Goal: Information Seeking & Learning: Learn about a topic

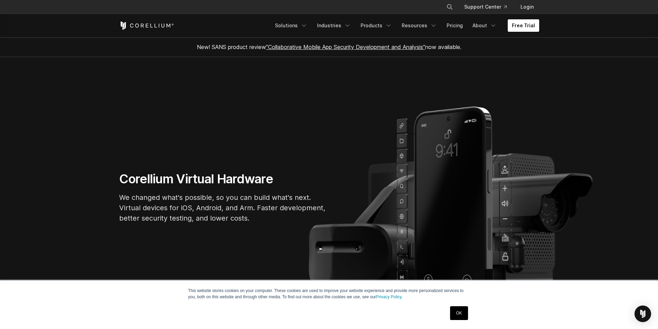
click at [529, 25] on link "Free Trial" at bounding box center [522, 25] width 31 height 12
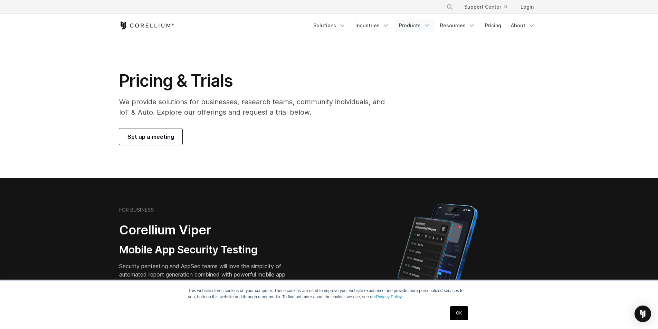
click at [409, 25] on link "Products" at bounding box center [415, 25] width 40 height 12
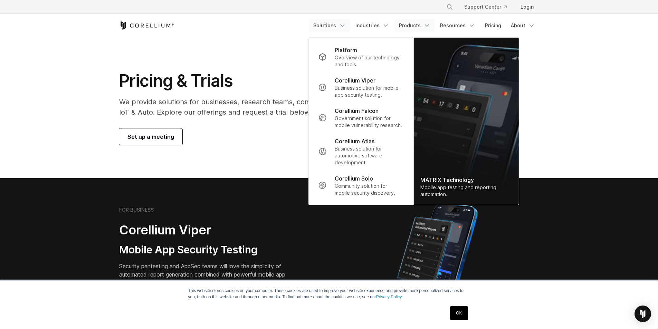
click at [331, 24] on link "Solutions" at bounding box center [329, 25] width 41 height 12
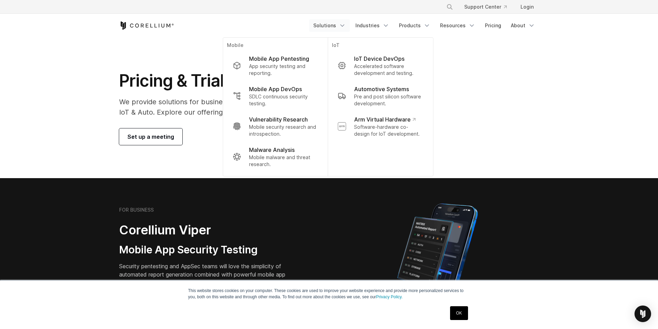
click at [84, 63] on section "Pricing & Trials We provide solutions for businesses, research teams, community…" at bounding box center [329, 107] width 658 height 141
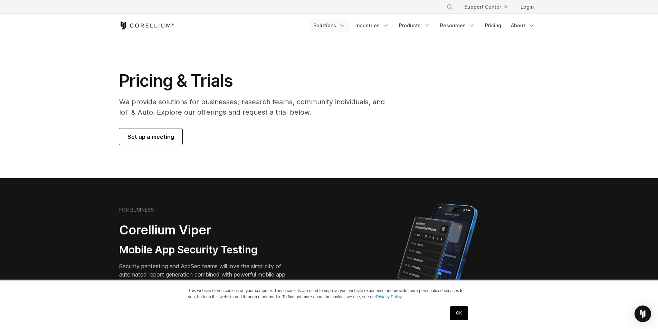
click at [334, 28] on link "Solutions" at bounding box center [329, 25] width 41 height 12
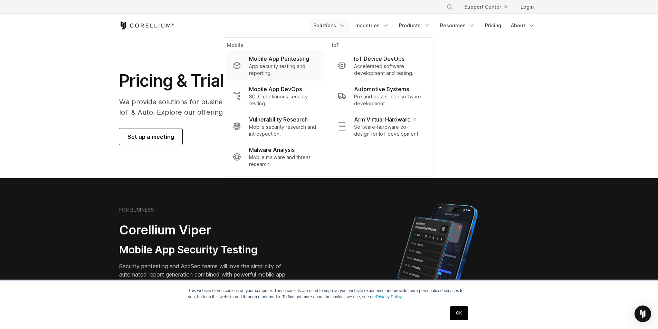
click at [306, 64] on p "App security testing and reporting." at bounding box center [283, 70] width 69 height 14
